Goal: Transaction & Acquisition: Purchase product/service

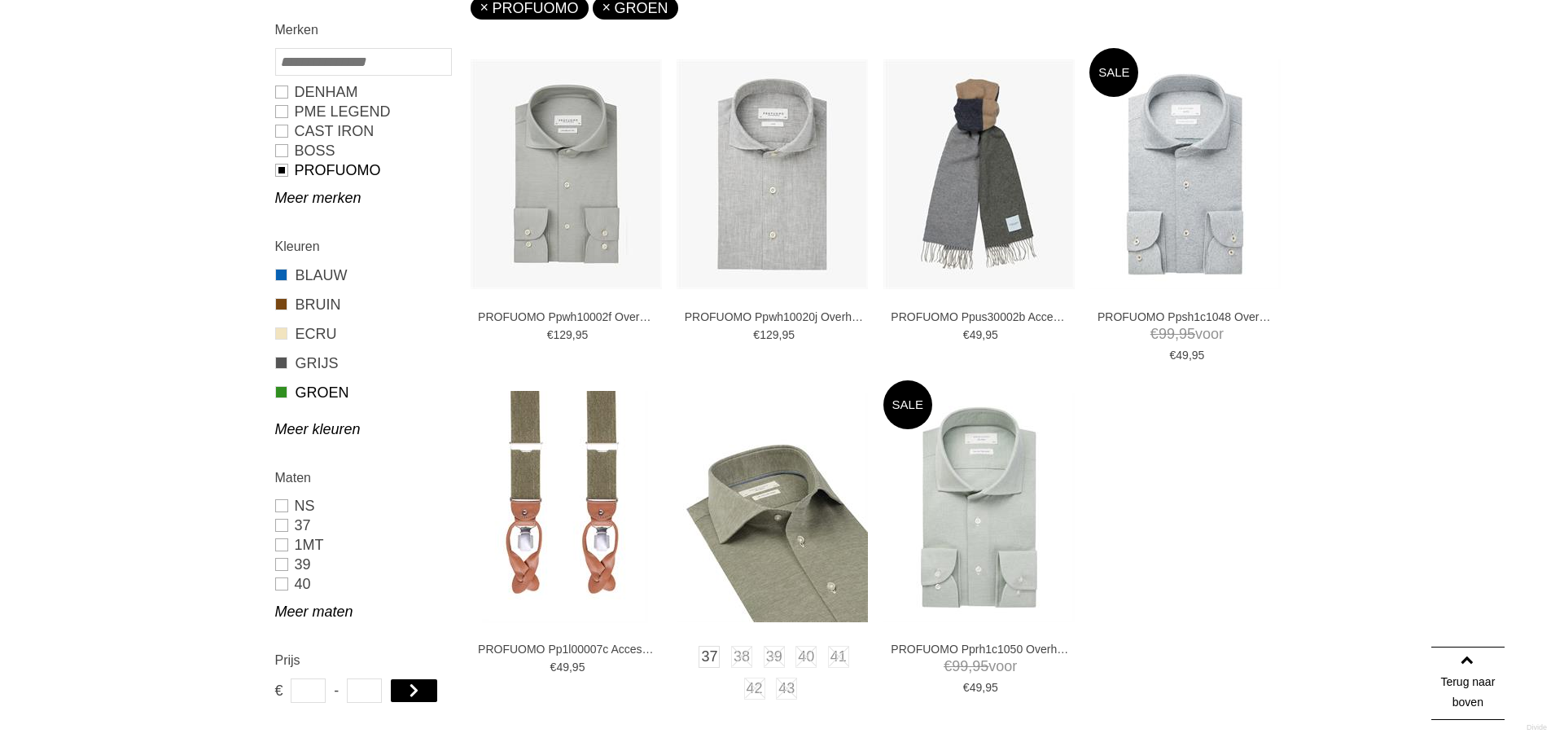
scroll to position [489, 0]
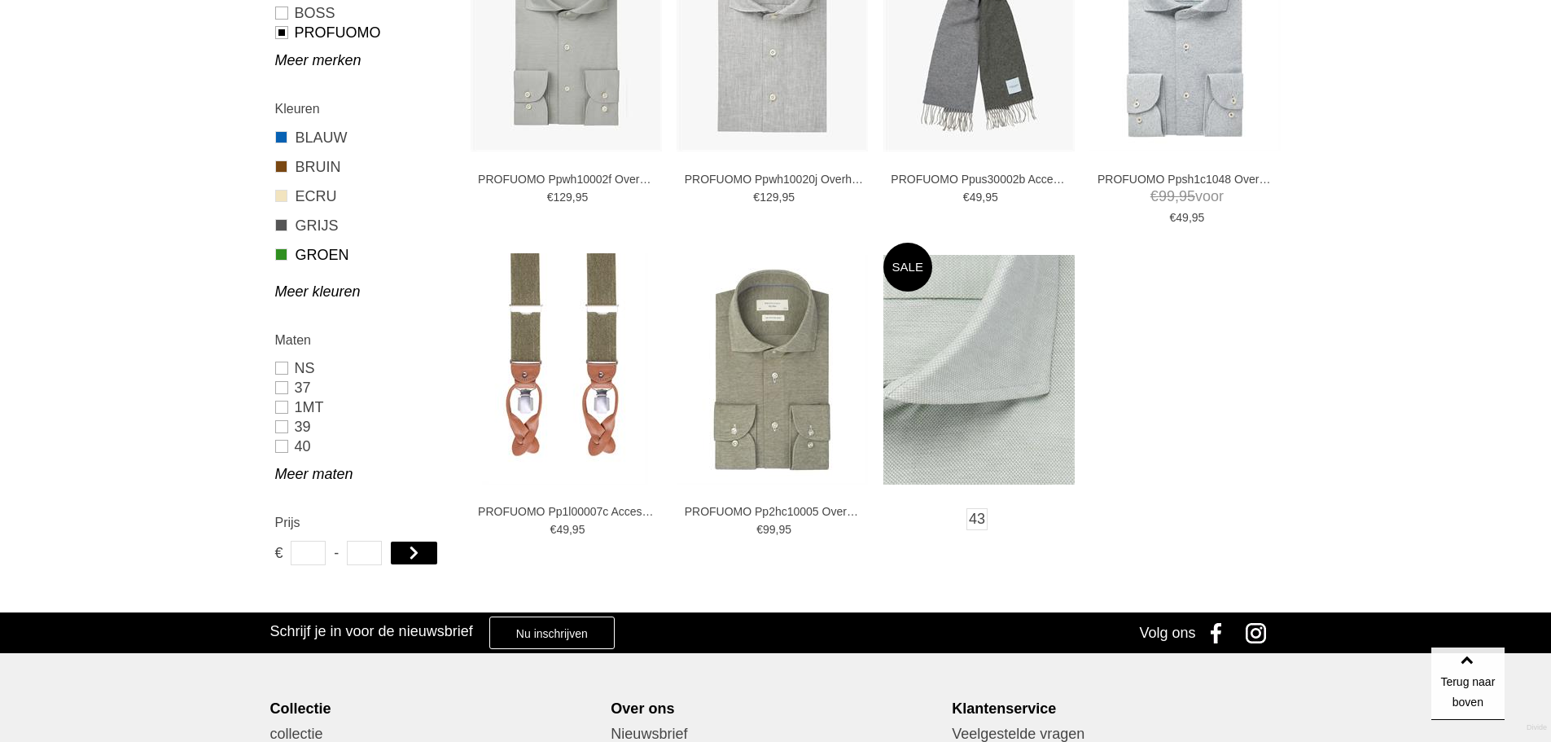
click at [977, 340] on img at bounding box center [978, 370] width 191 height 230
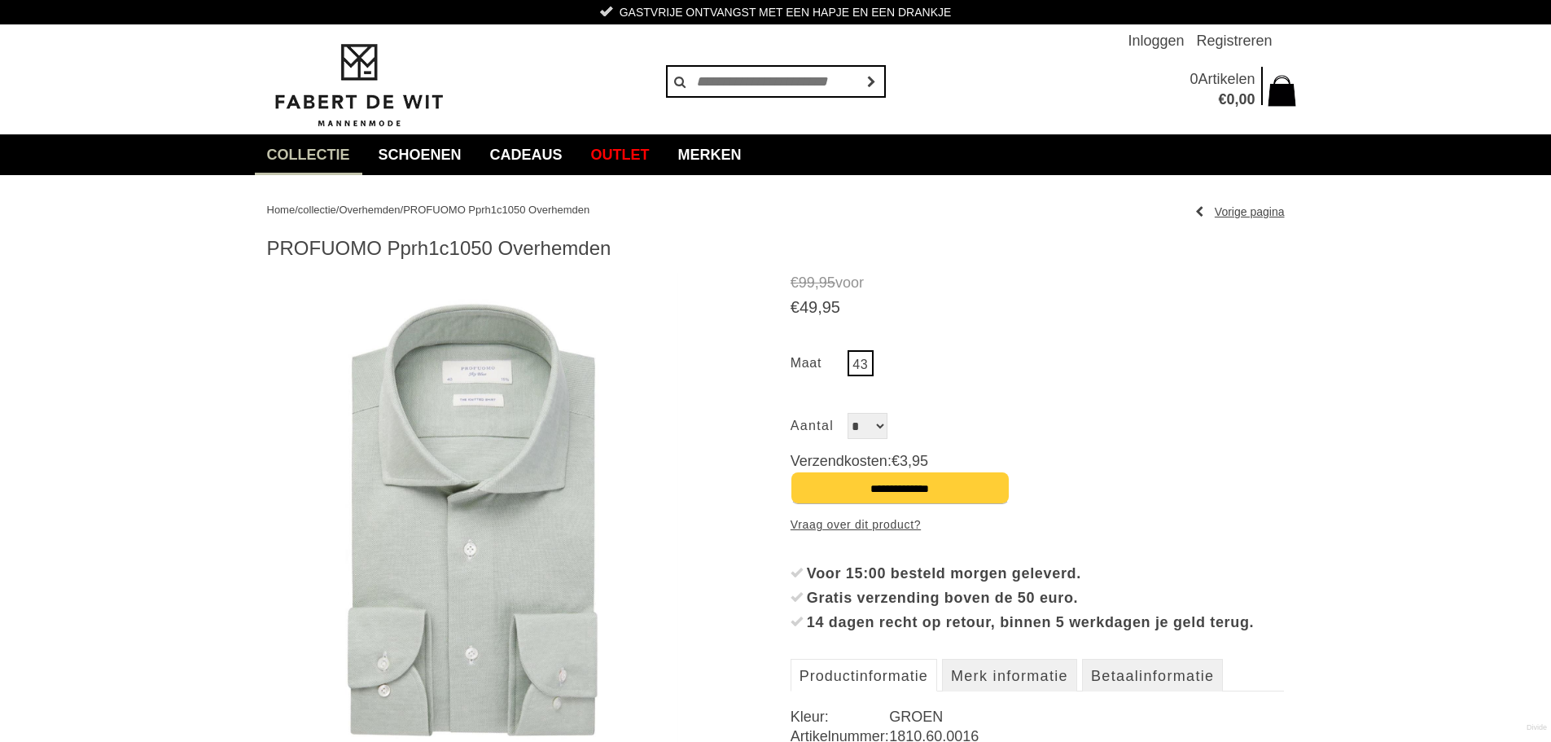
click at [451, 391] on img at bounding box center [473, 520] width 412 height 494
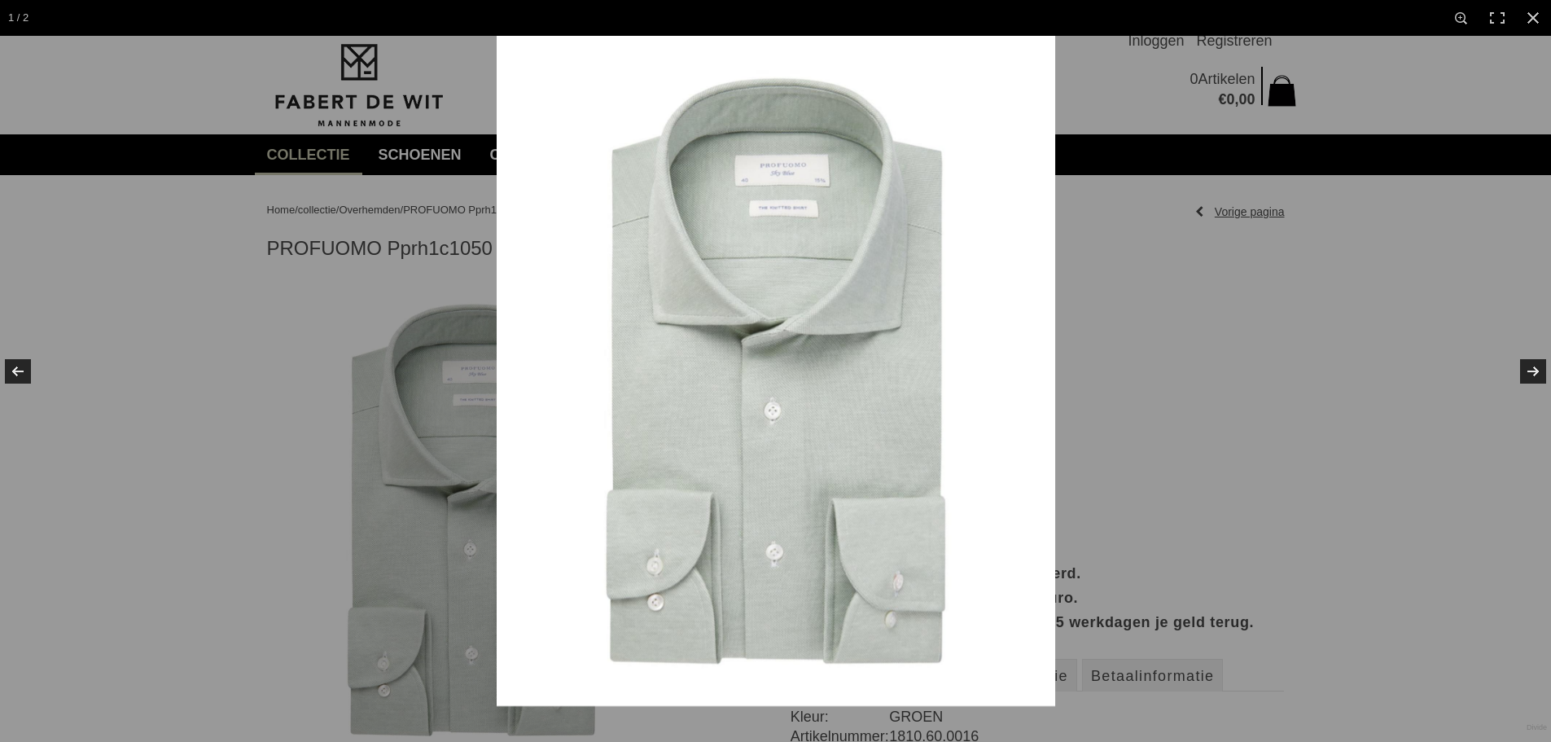
click at [318, 311] on div at bounding box center [775, 371] width 1551 height 742
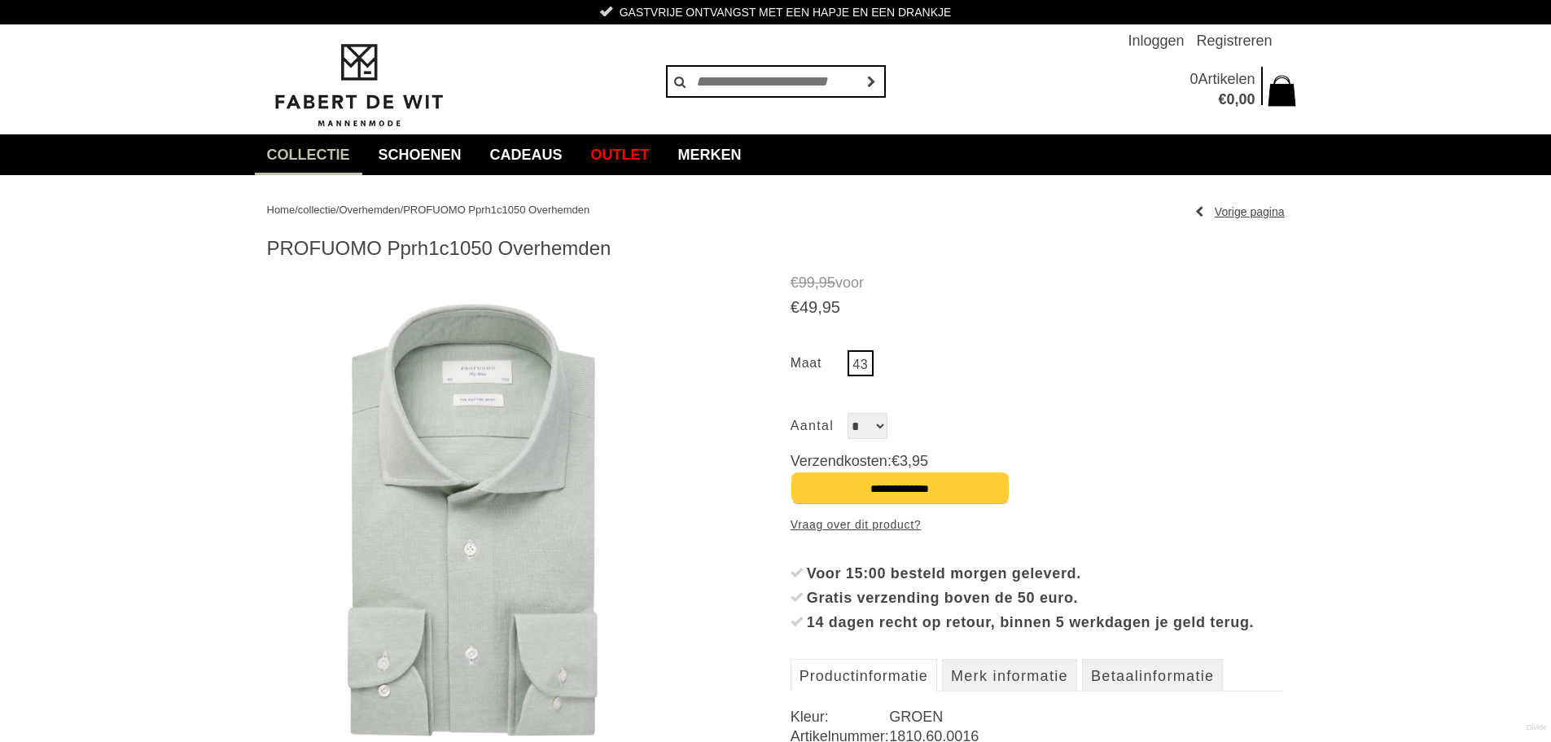
click at [427, 247] on h1 "PROFUOMO Pprh1c1050 Overhemden" at bounding box center [776, 248] width 1018 height 24
copy h1 "Pprh1c1050"
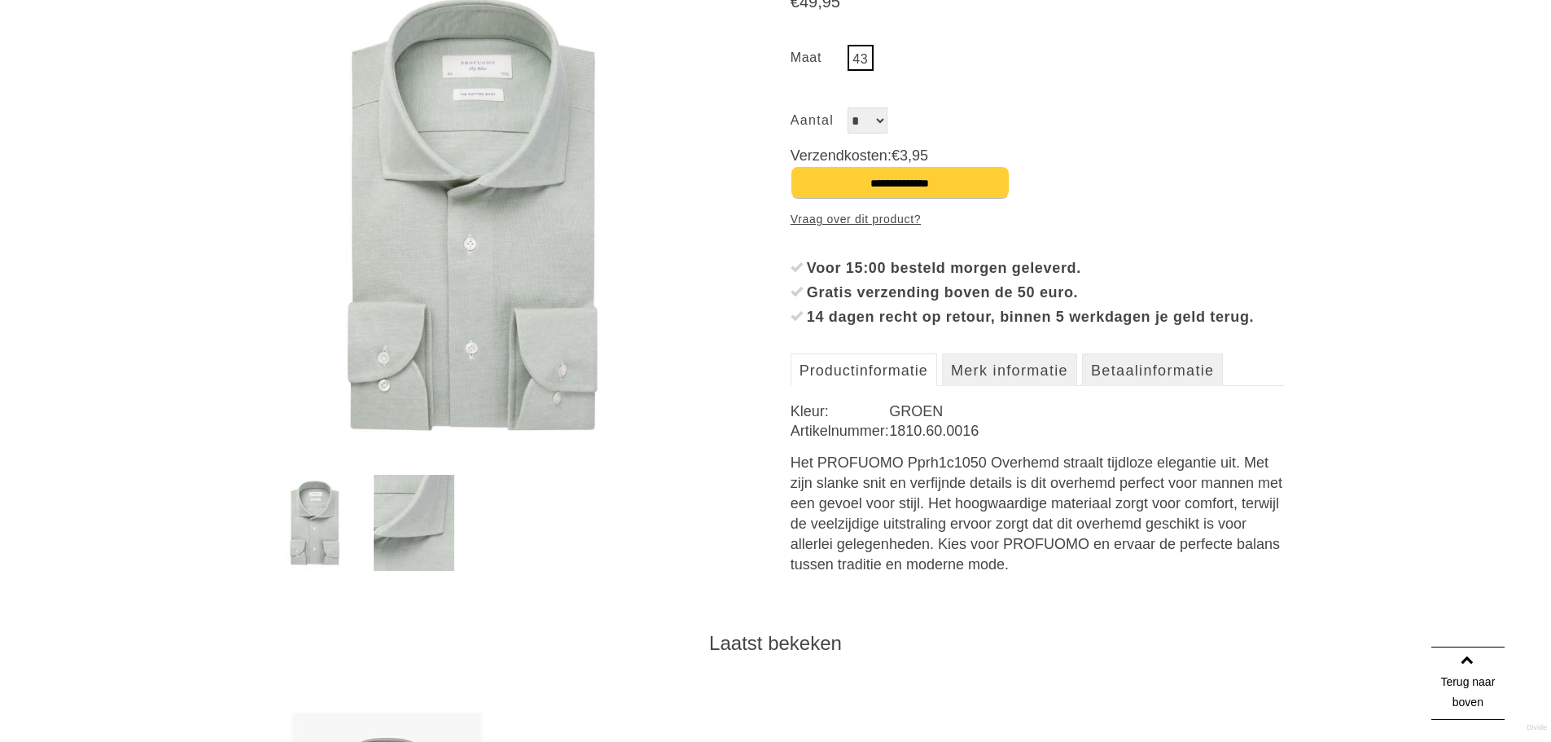
scroll to position [326, 0]
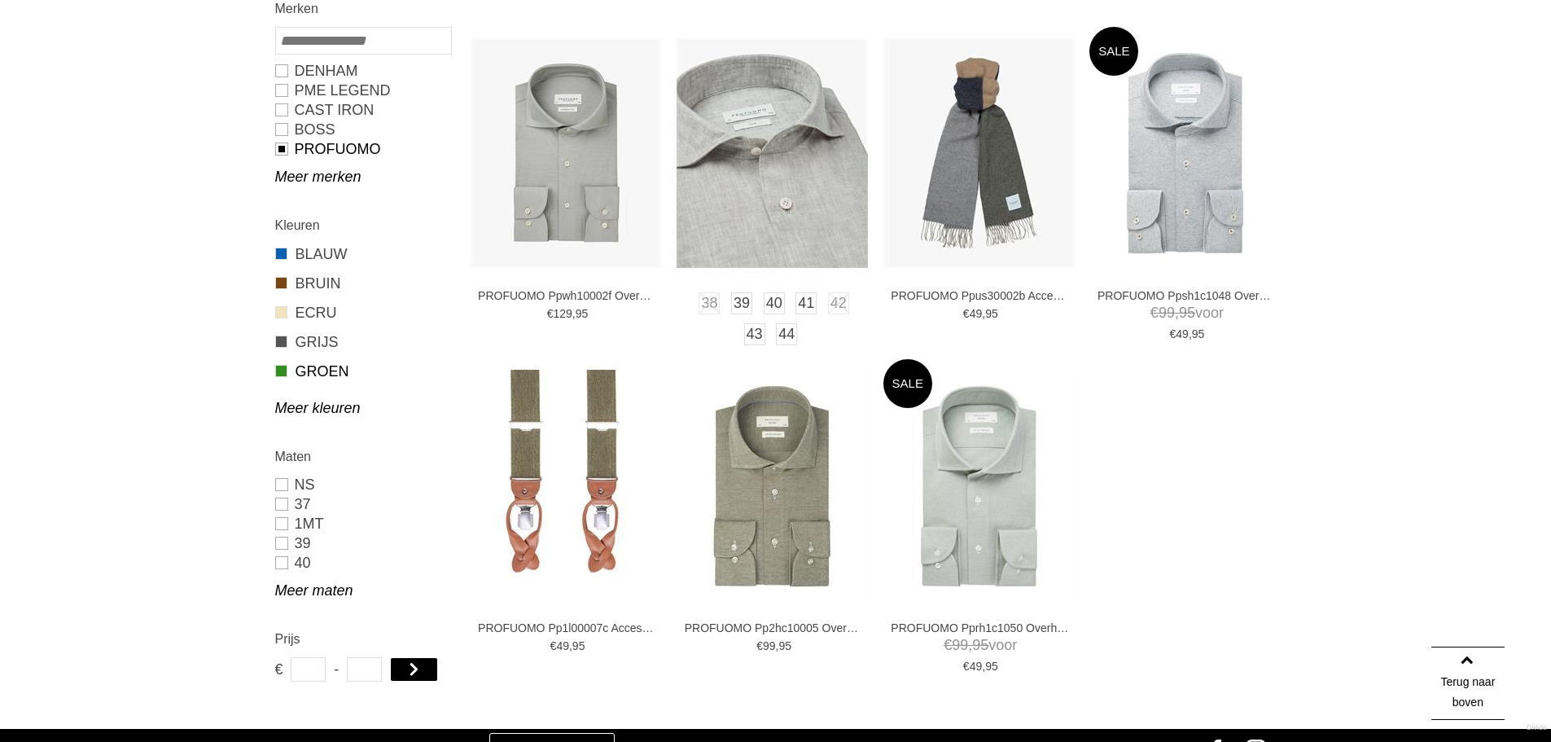
scroll to position [243, 0]
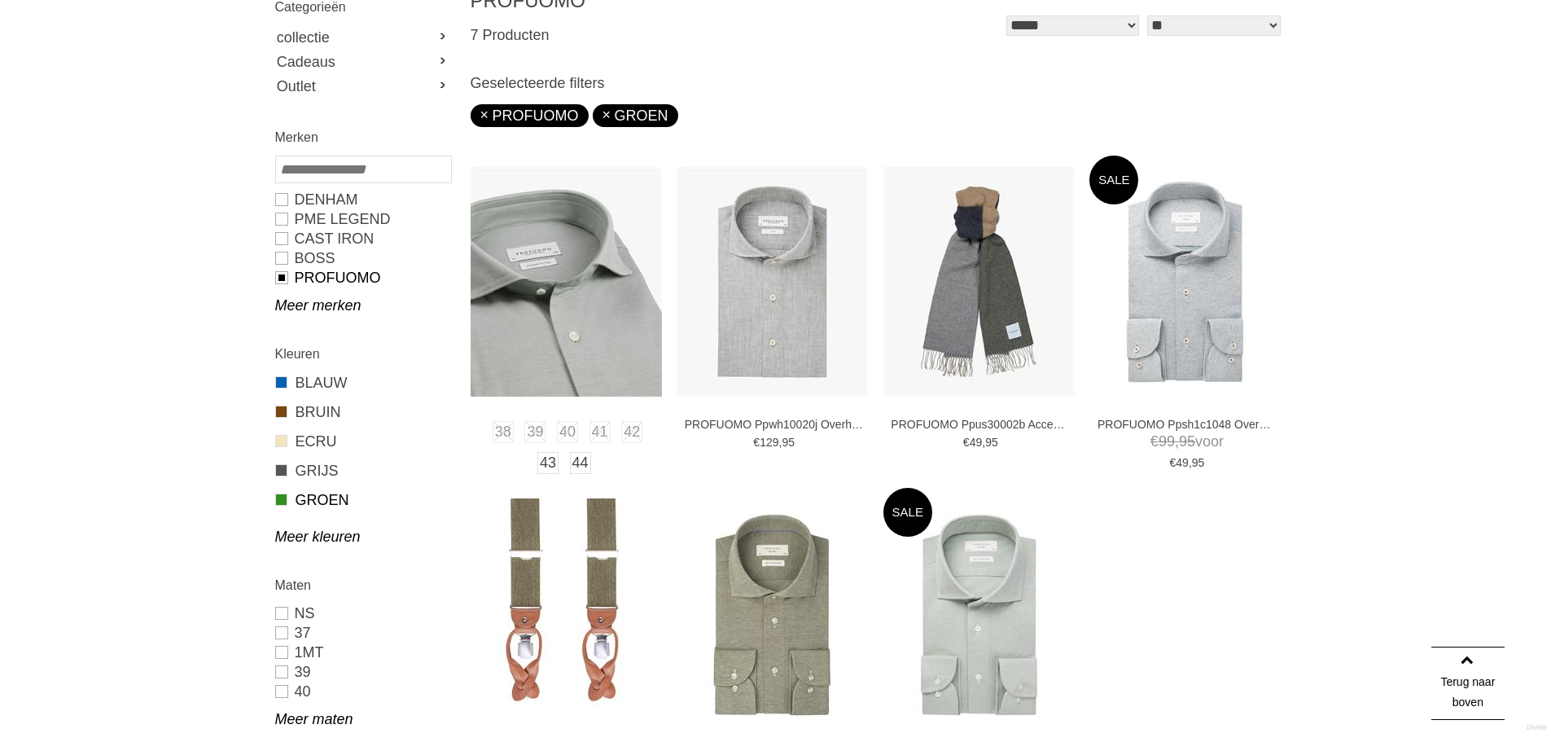
click at [569, 286] on img at bounding box center [566, 282] width 191 height 230
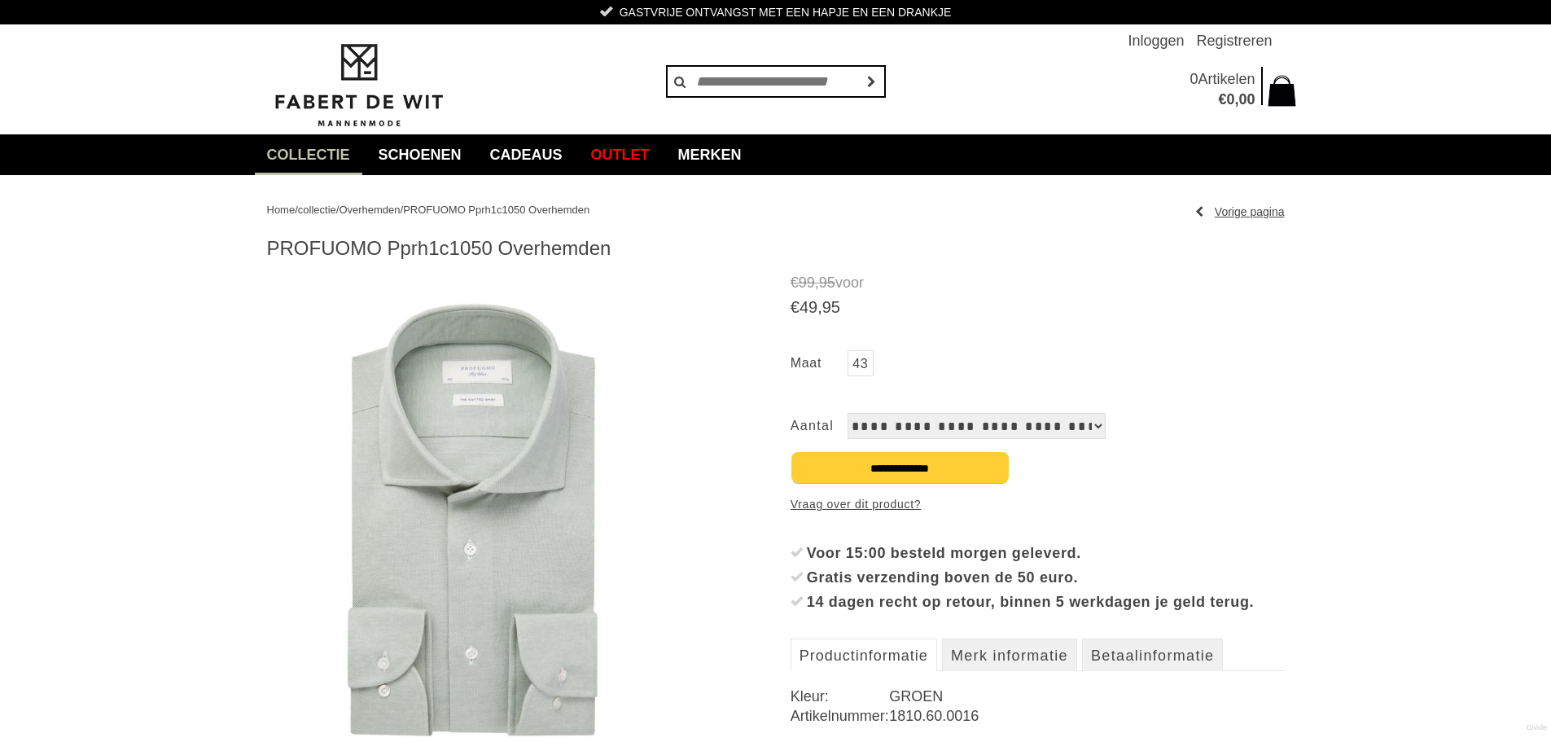
click at [939, 419] on select "**********" at bounding box center [977, 426] width 258 height 26
drag, startPoint x: 978, startPoint y: 326, endPoint x: 867, endPoint y: 302, distance: 113.2
click at [978, 325] on div "**********" at bounding box center [1038, 580] width 494 height 614
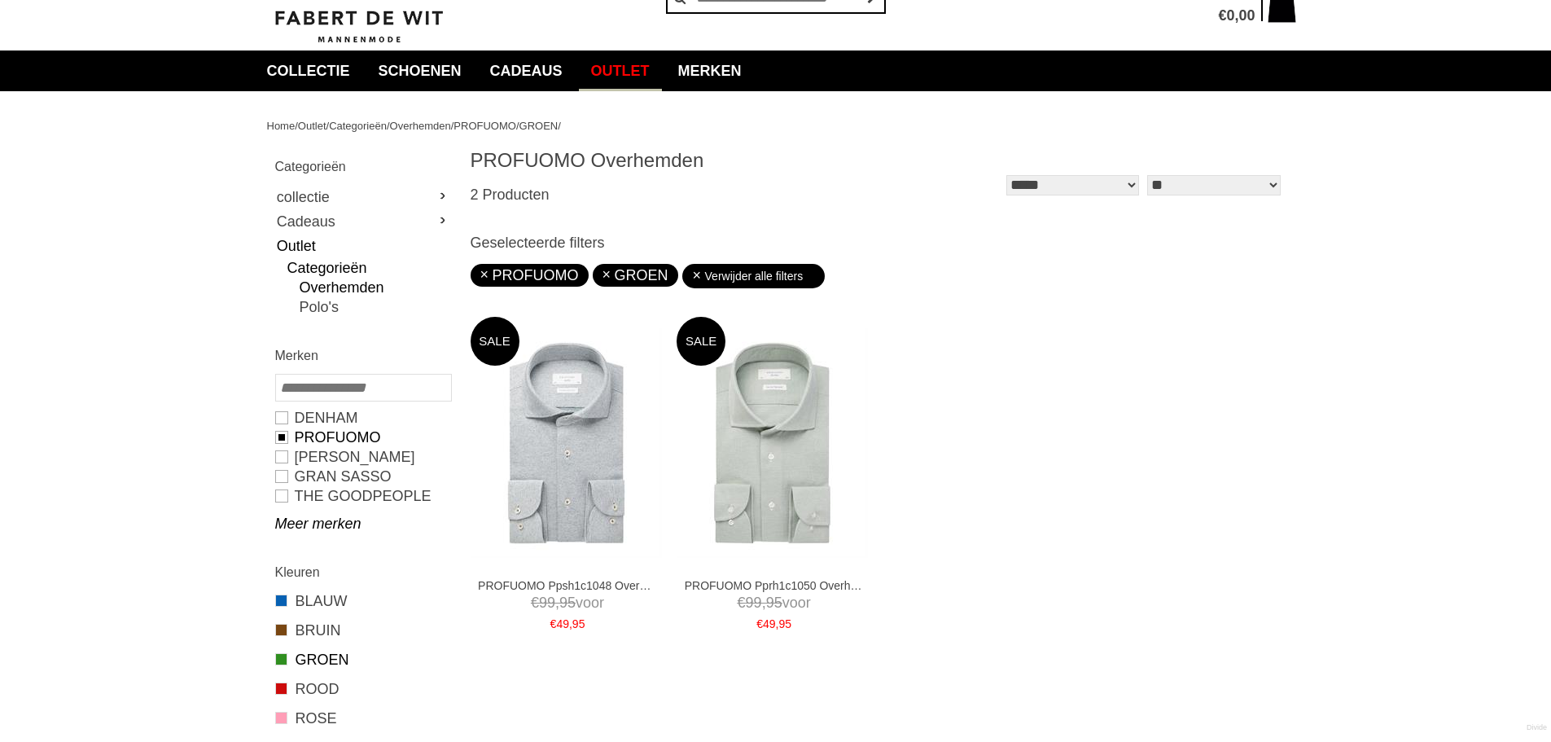
scroll to position [163, 0]
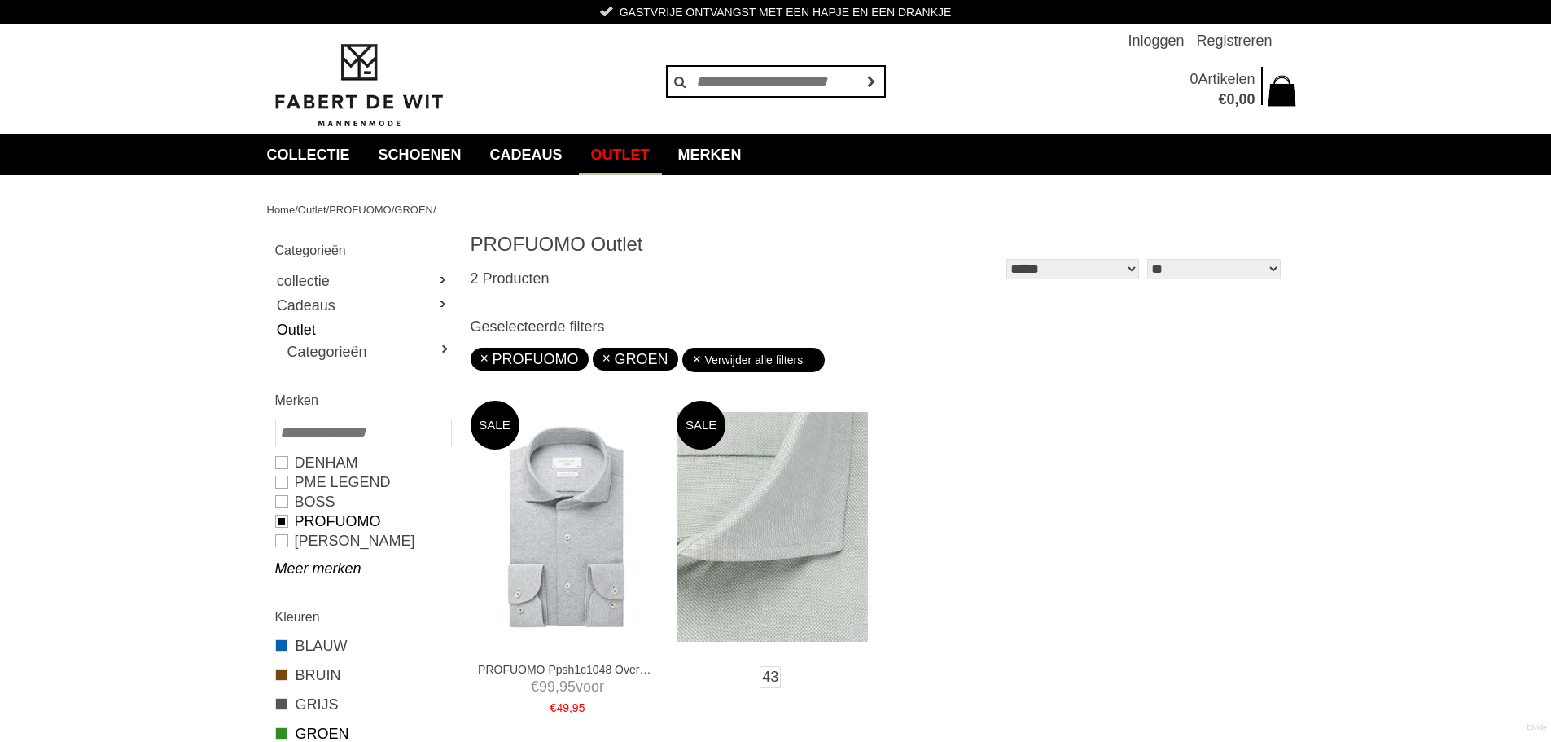
click at [780, 466] on img at bounding box center [772, 527] width 191 height 230
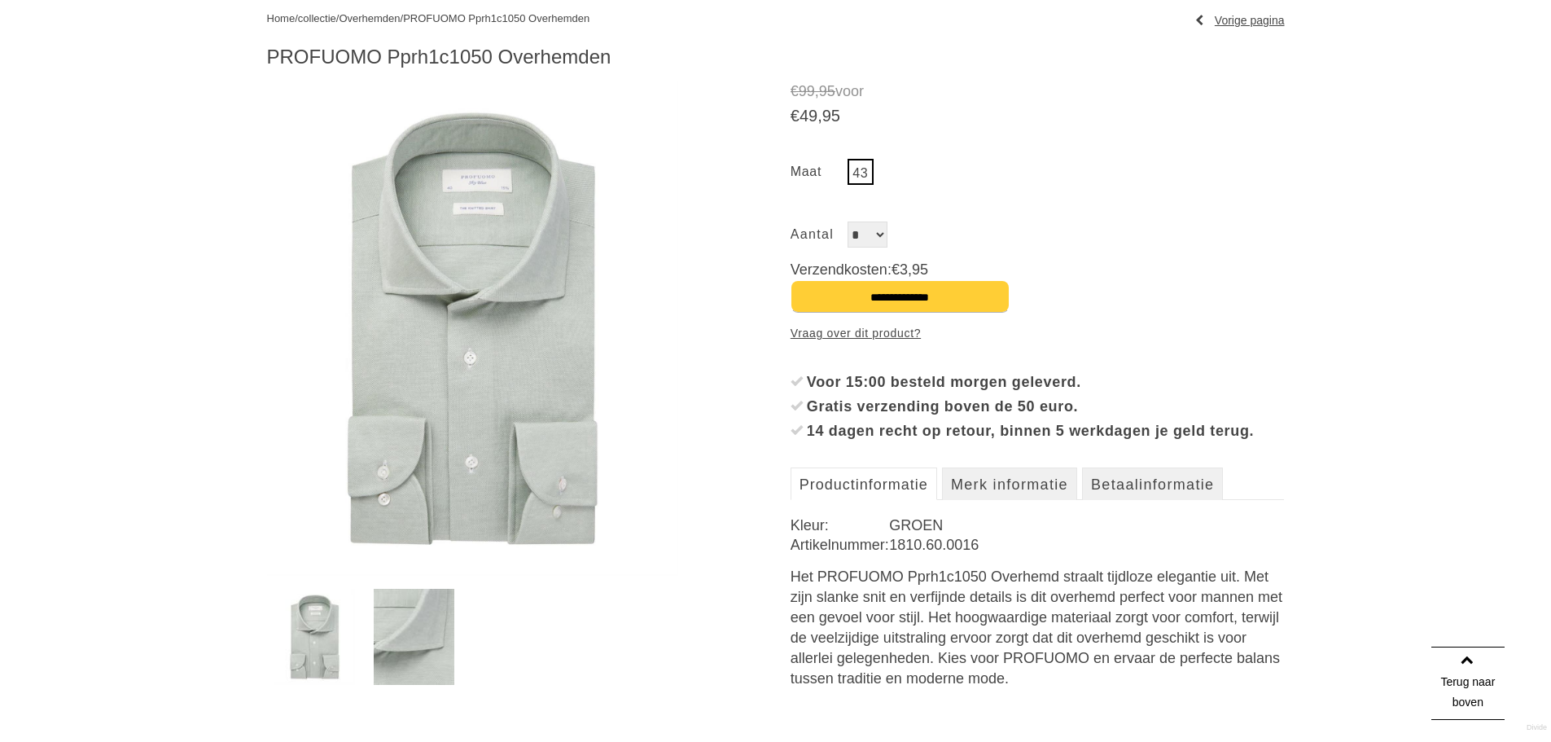
scroll to position [163, 0]
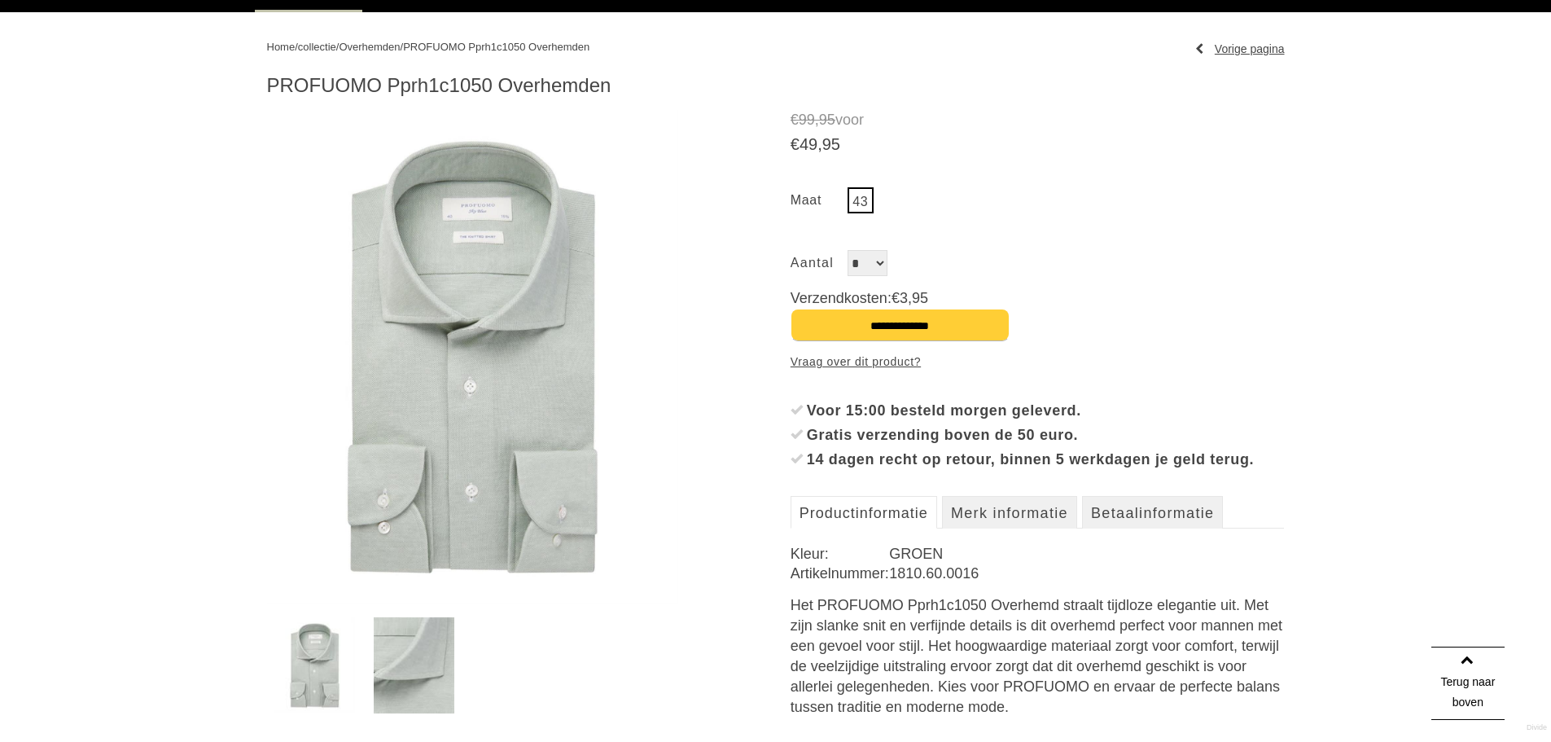
click at [999, 515] on div "€ 99 , 95 voor € 49 , 95 43 Bekijk de maattabel Aantal * €" at bounding box center [1038, 427] width 494 height 634
click at [999, 520] on link "Merk informatie" at bounding box center [1009, 512] width 135 height 33
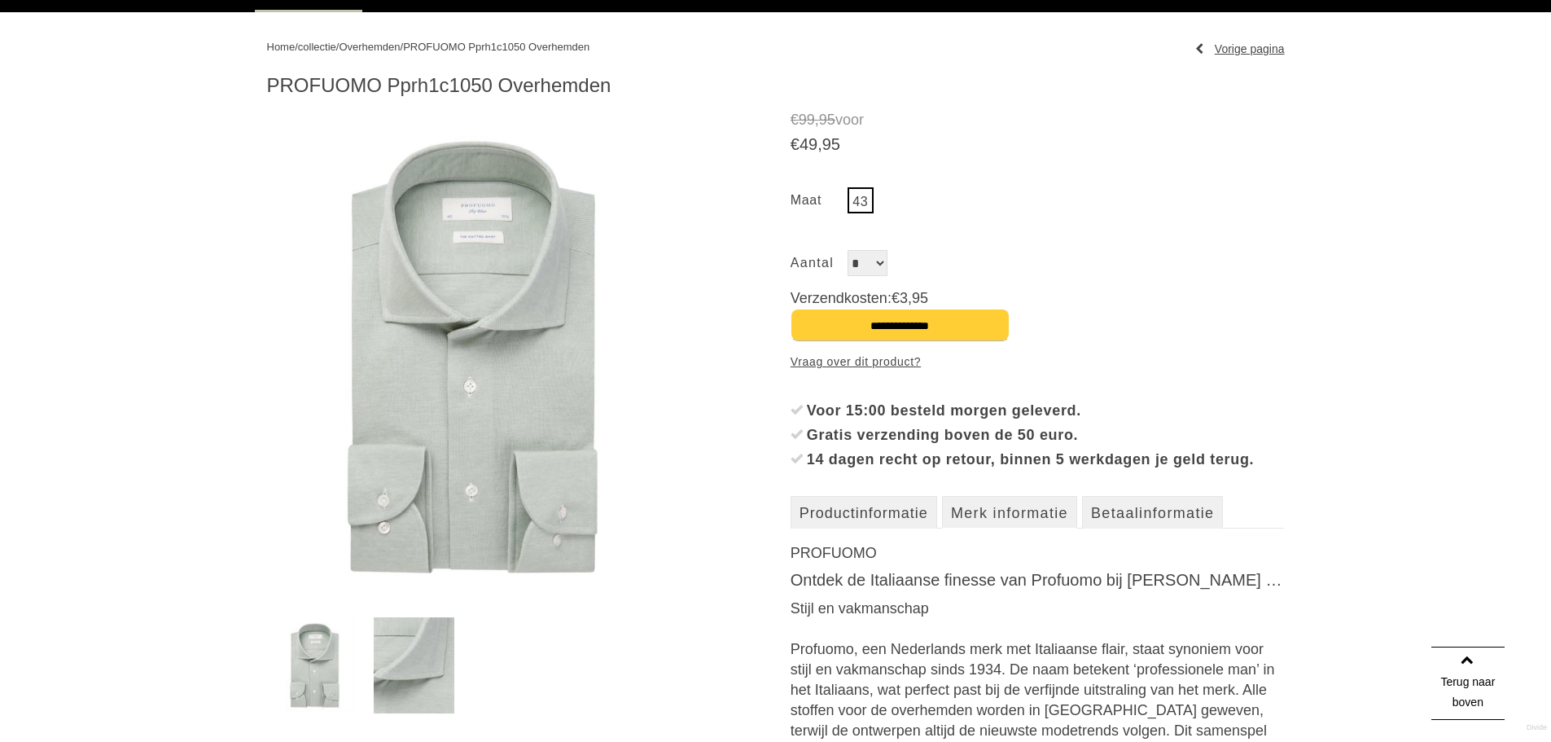
click at [999, 528] on link "Merk informatie" at bounding box center [1009, 512] width 135 height 33
click at [846, 528] on link "Productinformatie" at bounding box center [864, 512] width 147 height 33
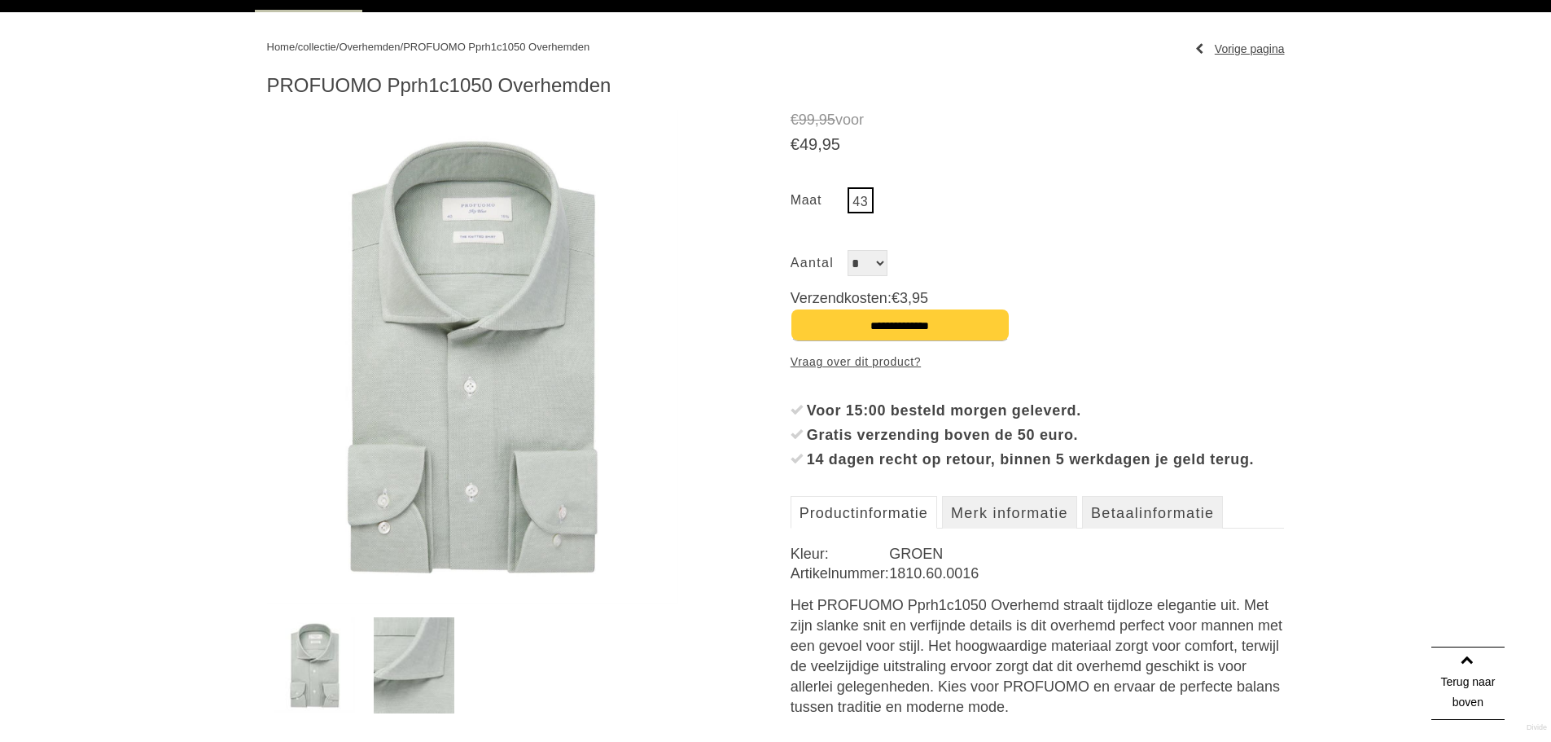
click at [382, 690] on img at bounding box center [414, 665] width 81 height 96
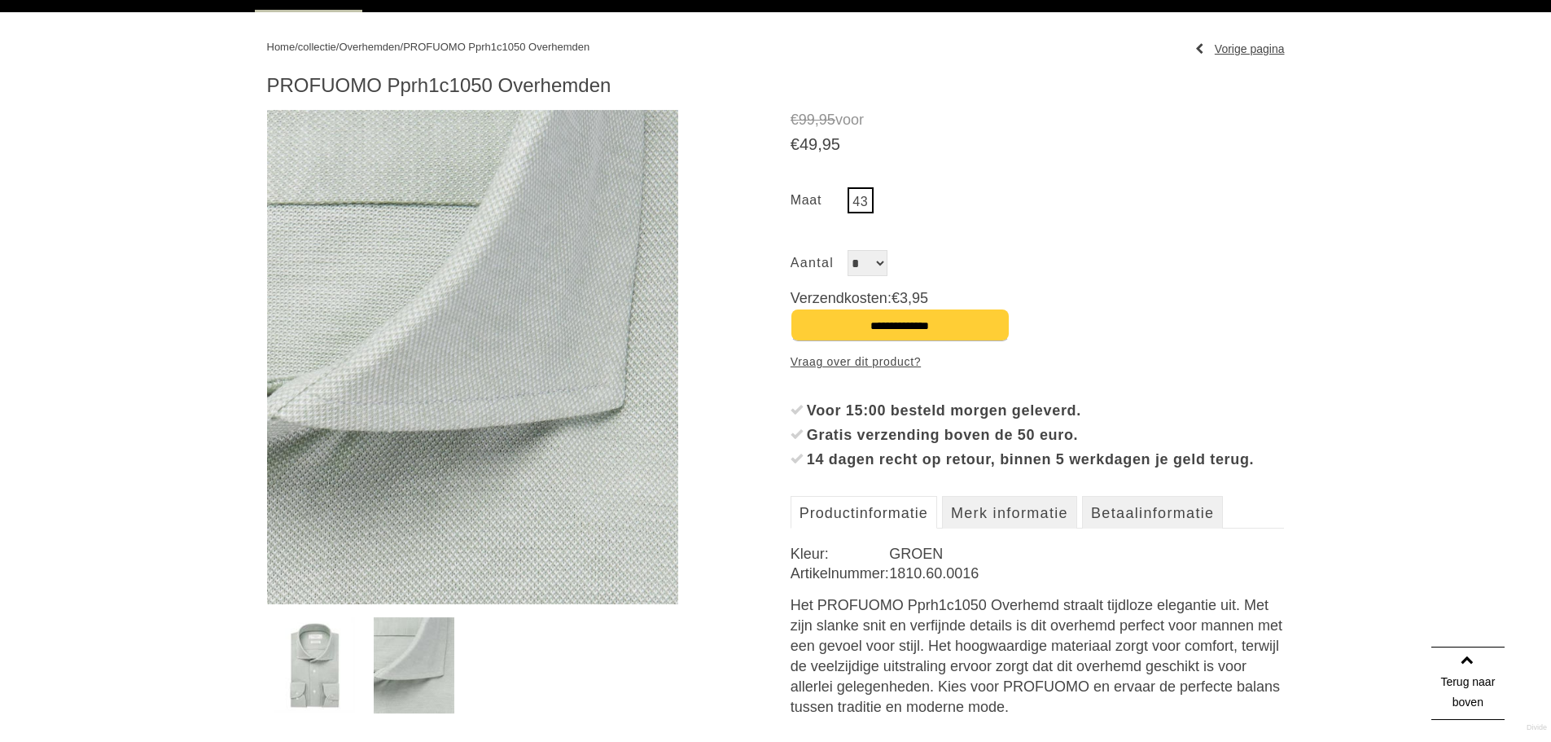
click at [307, 682] on img at bounding box center [314, 665] width 81 height 96
